Goal: Information Seeking & Learning: Check status

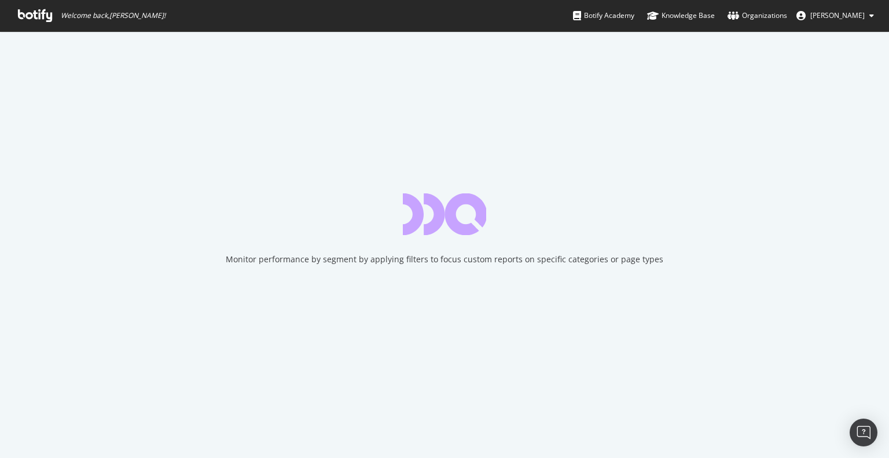
click at [42, 16] on icon at bounding box center [35, 15] width 34 height 13
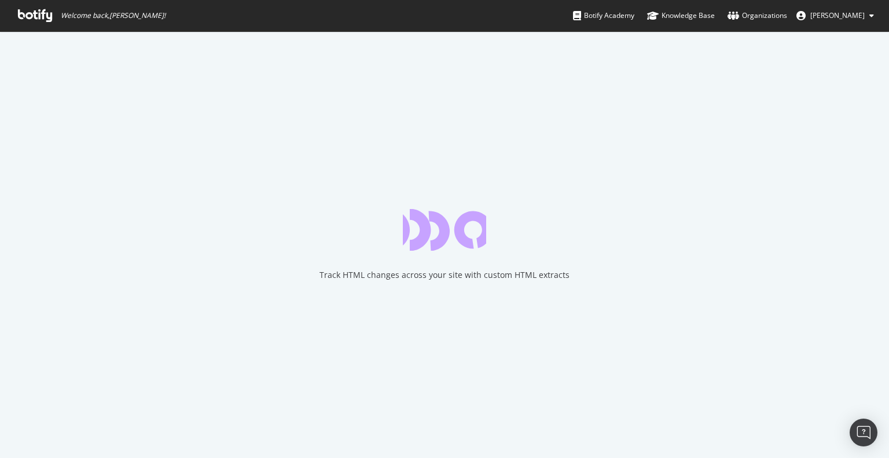
click at [35, 14] on icon at bounding box center [35, 15] width 34 height 13
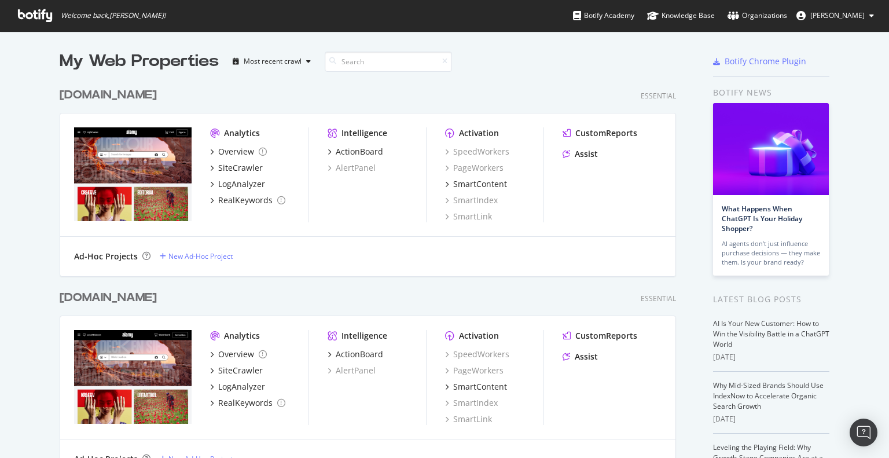
scroll to position [1090, 617]
click at [239, 387] on div "LogAnalyzer" at bounding box center [241, 387] width 47 height 12
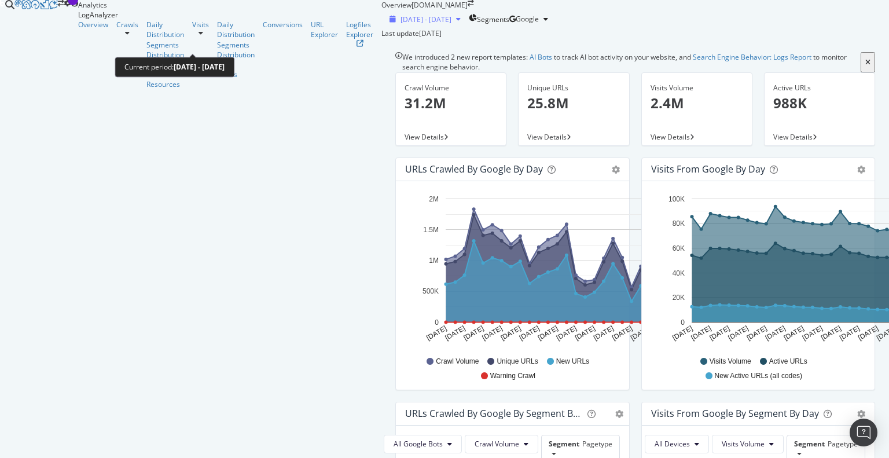
click at [401, 24] on span "[DATE] - [DATE]" at bounding box center [426, 19] width 51 height 10
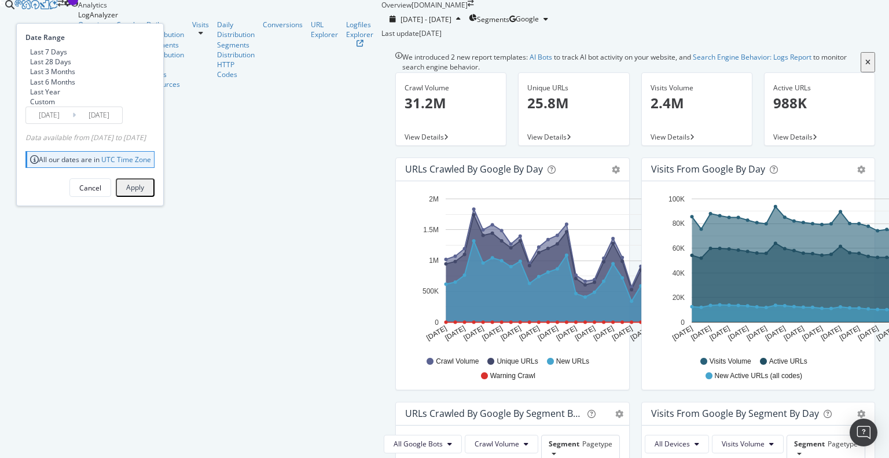
click at [75, 76] on div "Last 3 Months" at bounding box center [52, 72] width 45 height 10
type input "[DATE]"
click at [144, 192] on div "Apply" at bounding box center [135, 188] width 18 height 8
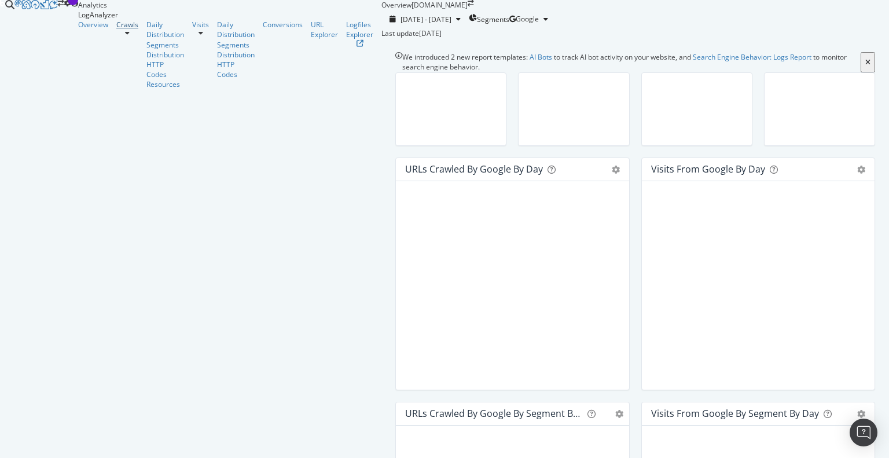
click at [116, 30] on div "Crawls" at bounding box center [127, 25] width 22 height 10
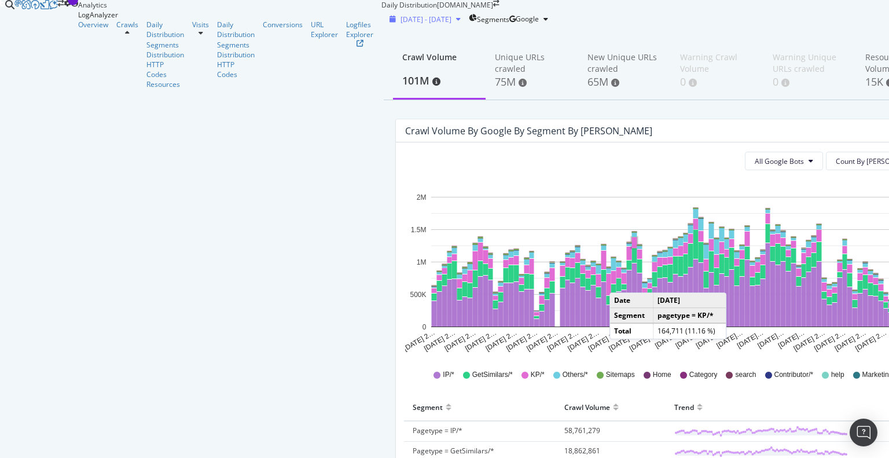
click at [401, 24] on span "[DATE] - [DATE]" at bounding box center [426, 19] width 51 height 10
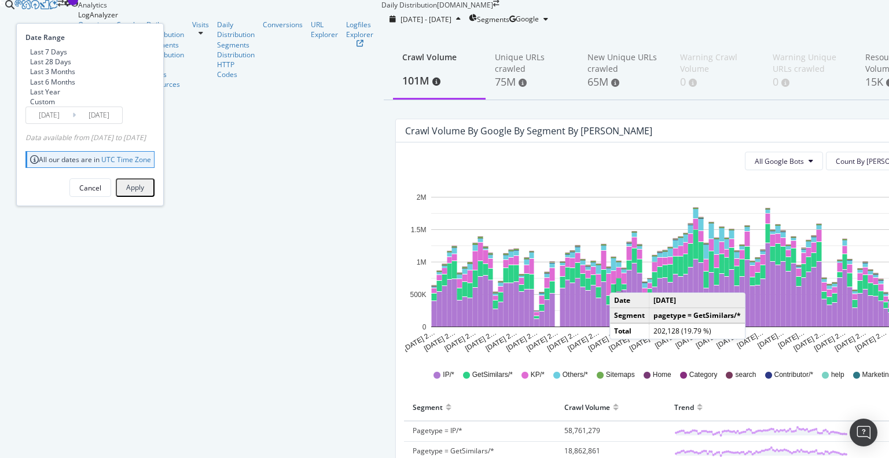
click at [25, 67] on div "Last 28 Days" at bounding box center [25, 62] width 0 height 10
type input "[DATE]"
click at [144, 195] on div "Apply" at bounding box center [135, 187] width 18 height 15
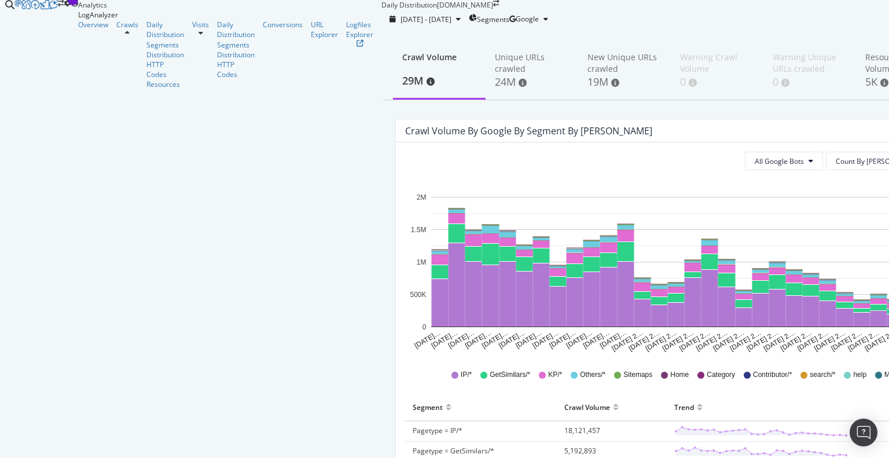
scroll to position [116, 0]
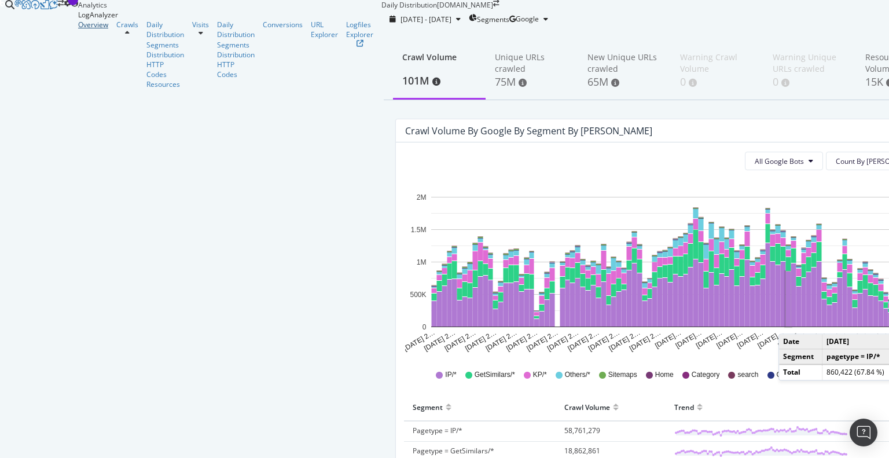
click at [78, 30] on div "Overview" at bounding box center [93, 25] width 30 height 10
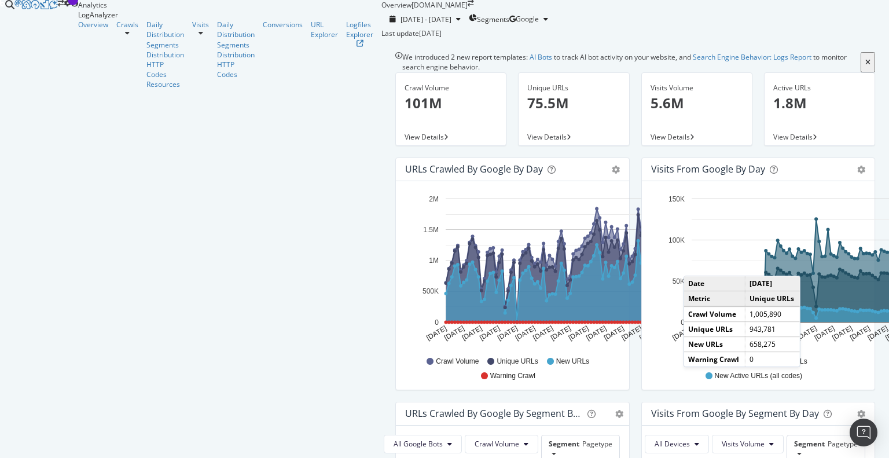
click at [90, 89] on div "Overview Crawls Daily Distribution Segments Distribution HTTP Codes Resources V…" at bounding box center [229, 54] width 303 height 69
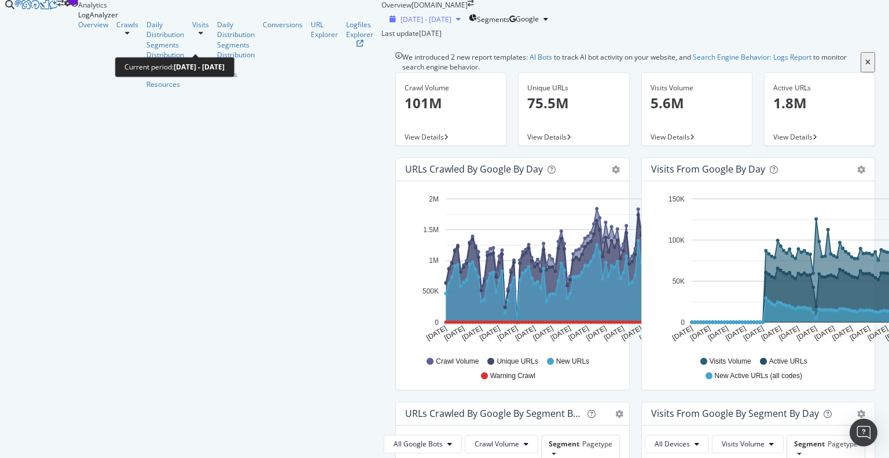
click at [401, 24] on span "[DATE] - [DATE]" at bounding box center [426, 19] width 51 height 10
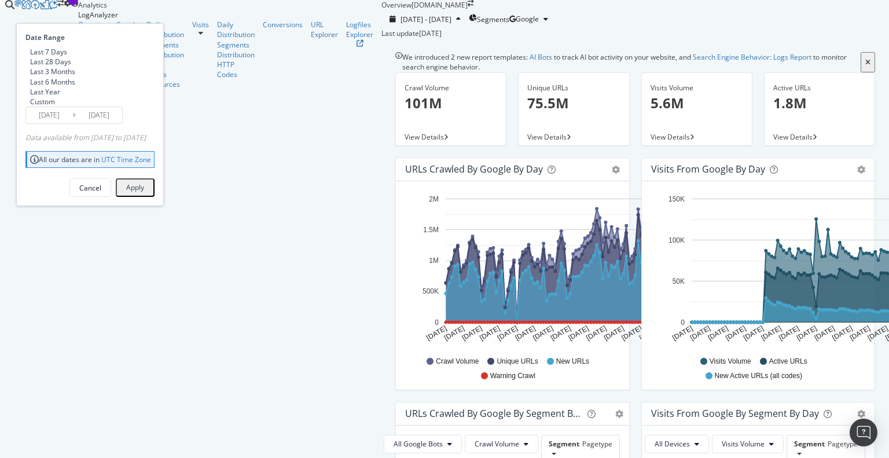
click at [75, 87] on div "Last 6 Months" at bounding box center [52, 82] width 45 height 10
type input "[DATE]"
click at [144, 192] on div "Apply" at bounding box center [135, 188] width 18 height 8
